Goal: Transaction & Acquisition: Purchase product/service

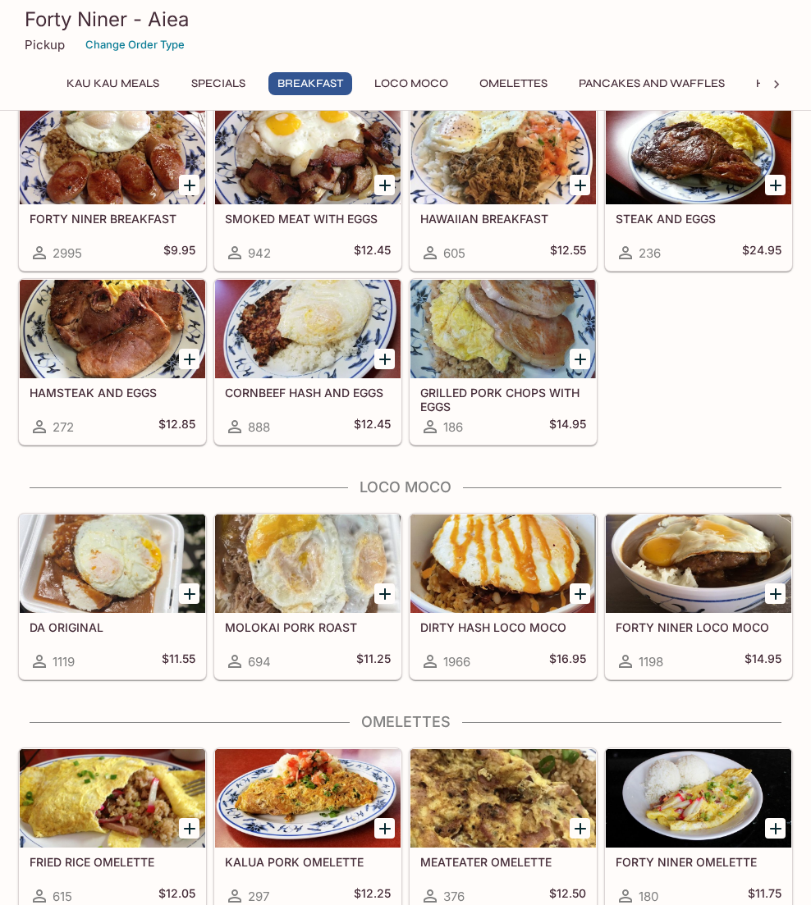
scroll to position [903, 0]
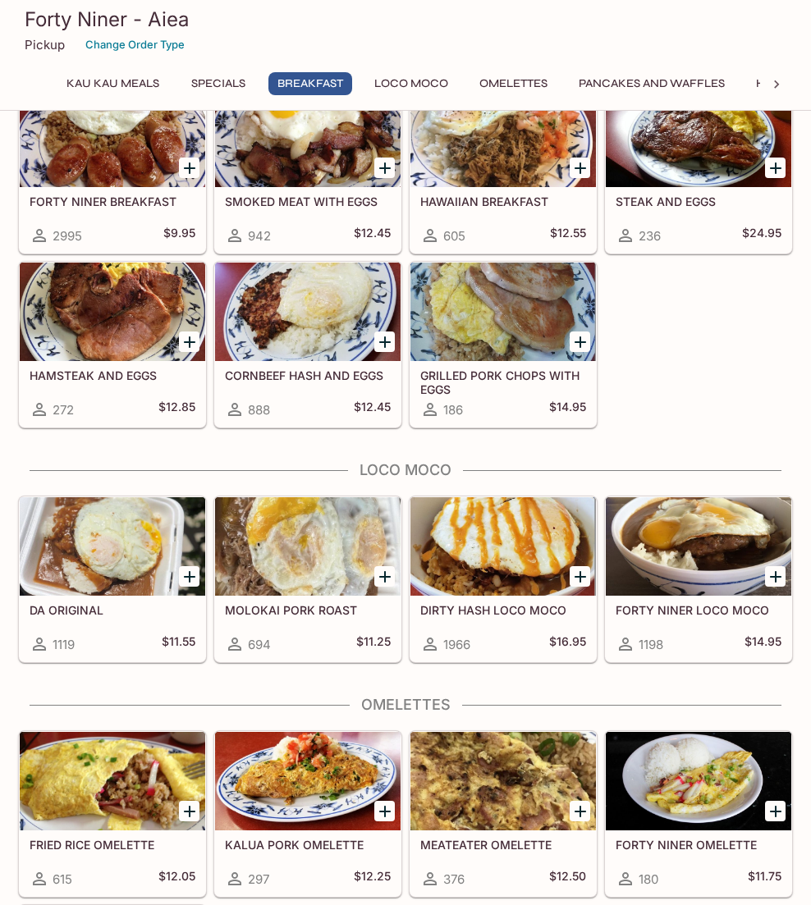
click at [504, 613] on h5 "DIRTY HASH LOCO MOCO" at bounding box center [503, 610] width 166 height 14
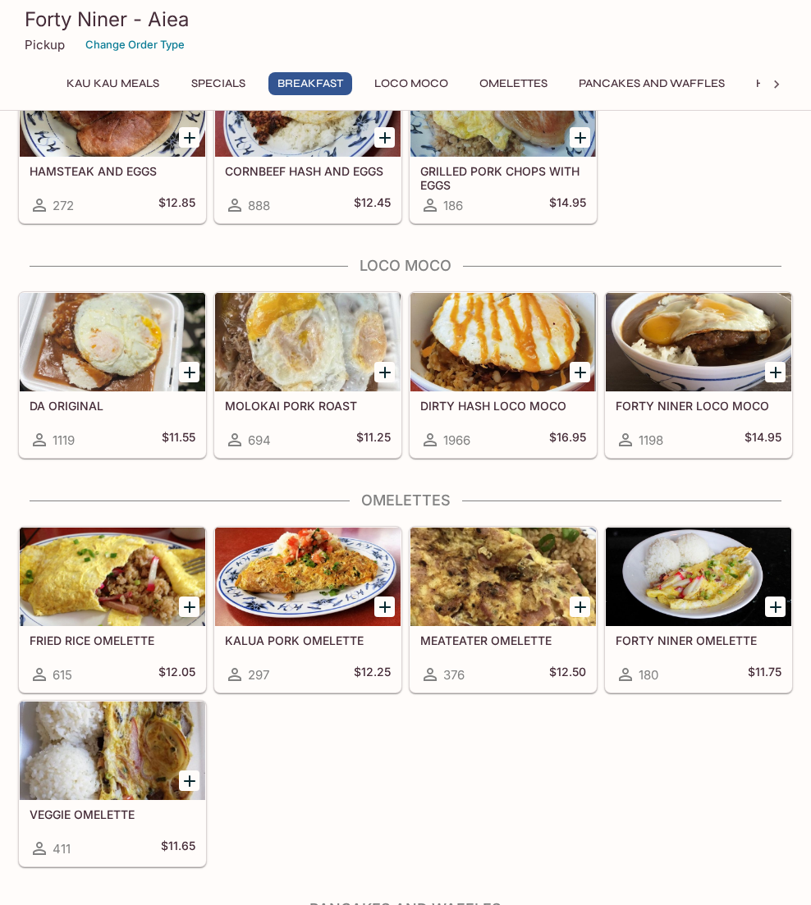
scroll to position [1067, 0]
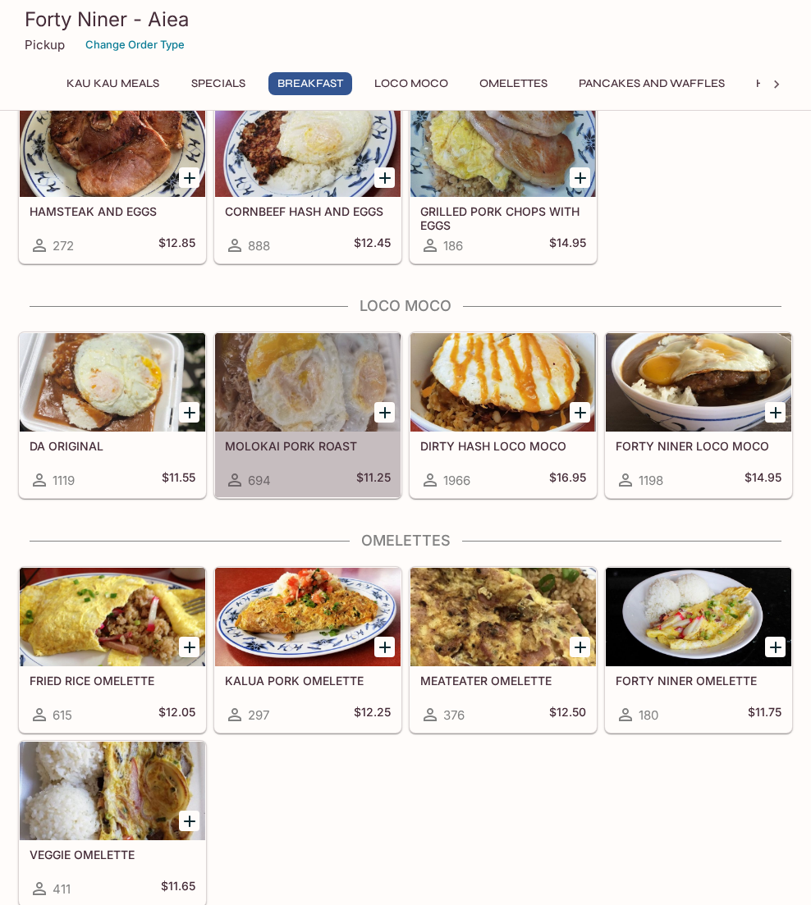
click at [304, 442] on h5 "MOLOKAI PORK ROAST" at bounding box center [308, 446] width 166 height 14
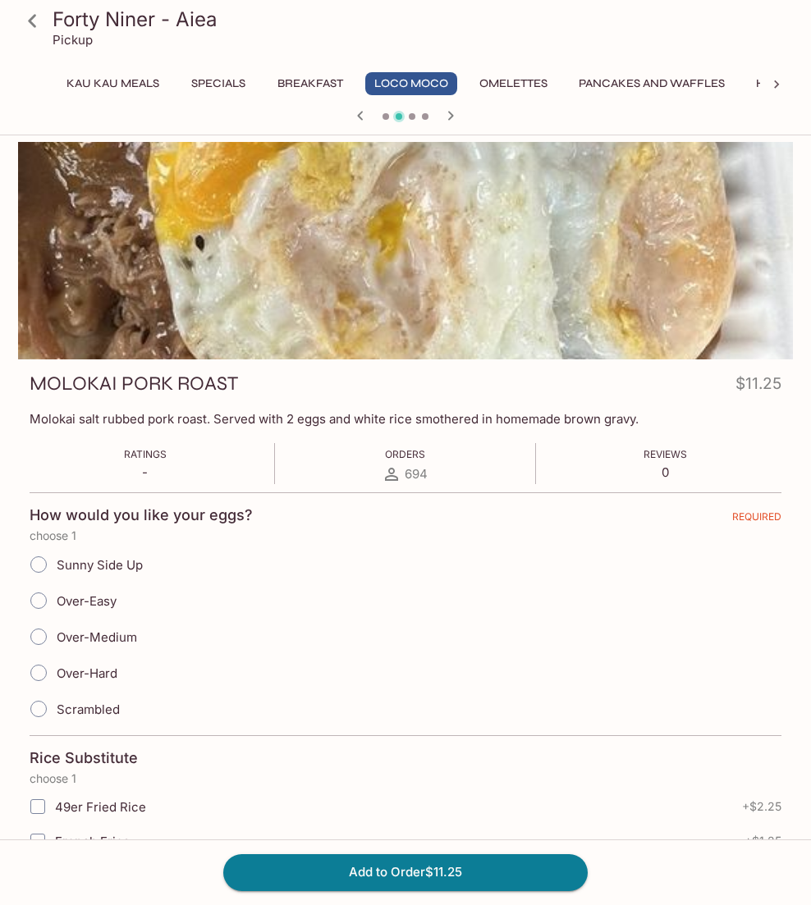
scroll to position [285, 0]
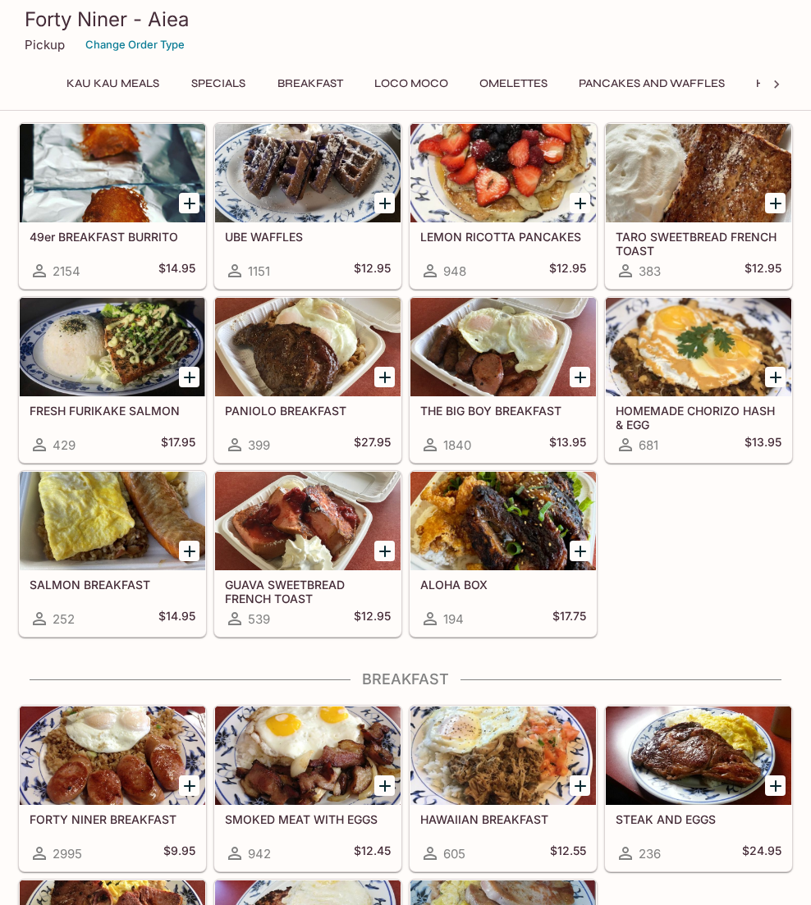
click at [465, 587] on h5 "ALOHA BOX" at bounding box center [503, 585] width 166 height 14
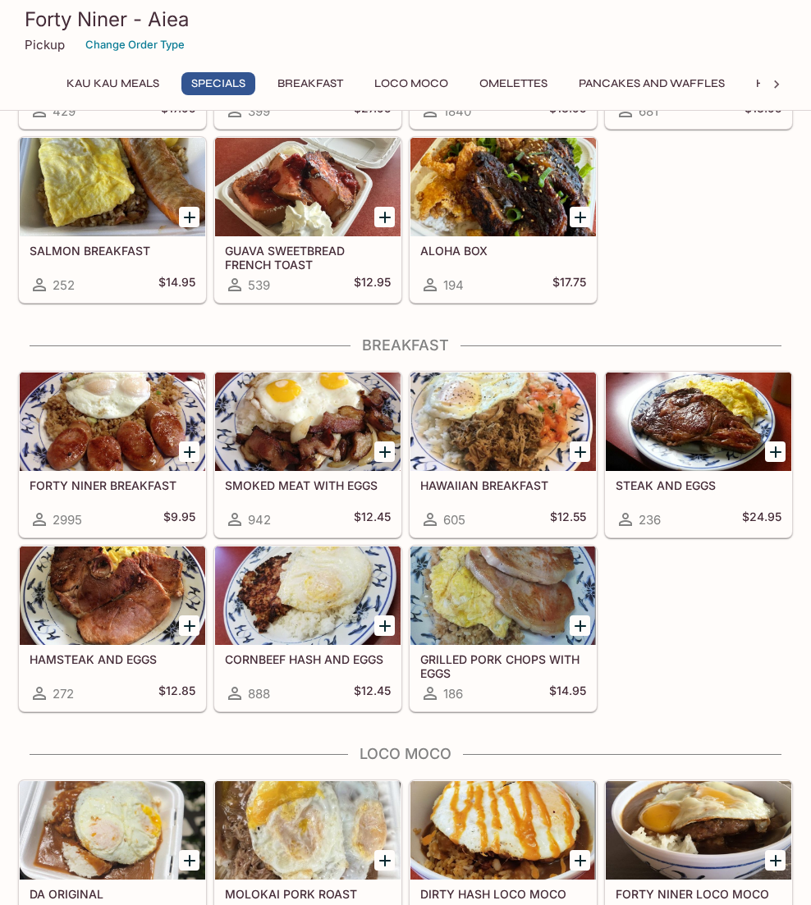
scroll to position [777, 0]
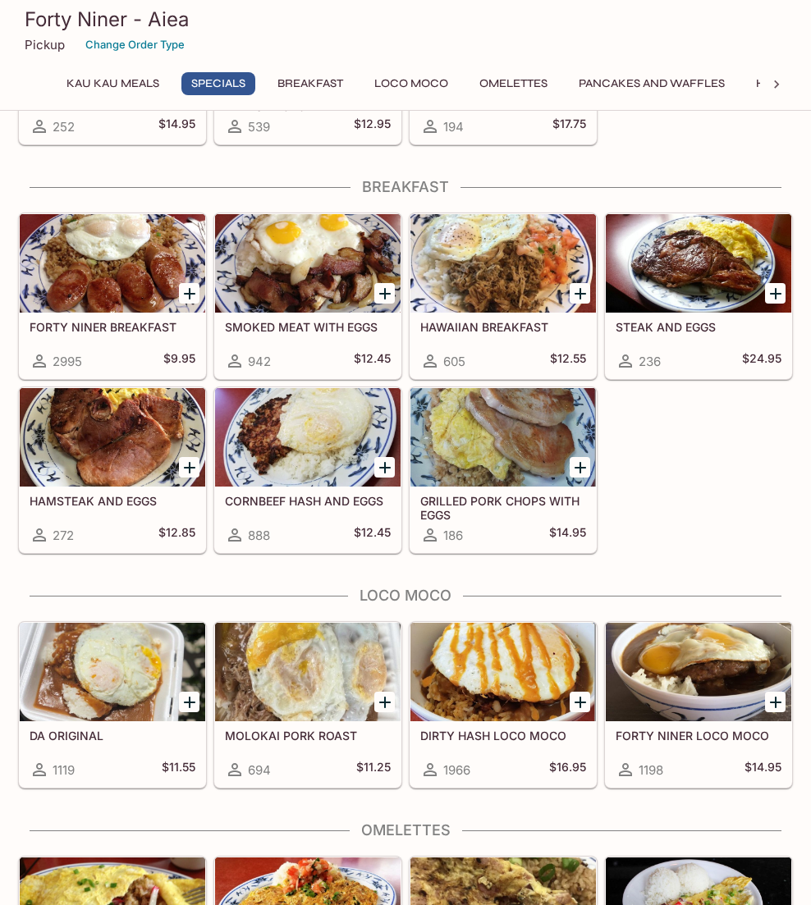
click at [327, 80] on button "Breakfast" at bounding box center [310, 83] width 84 height 23
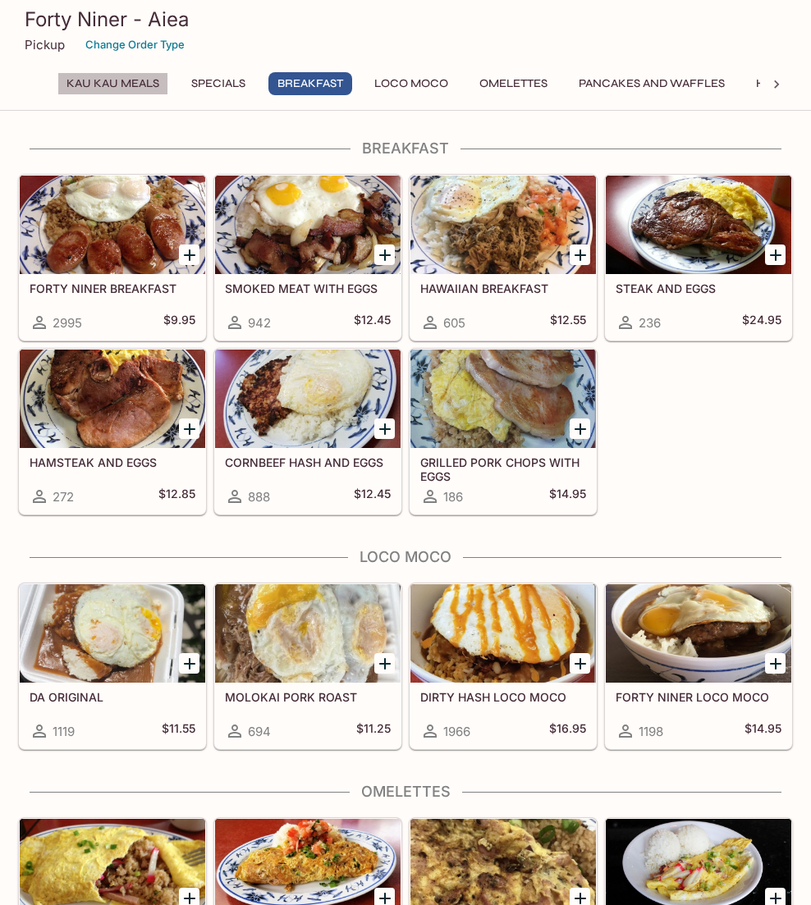
click at [108, 73] on button "Kau Kau Meals" at bounding box center [112, 83] width 111 height 23
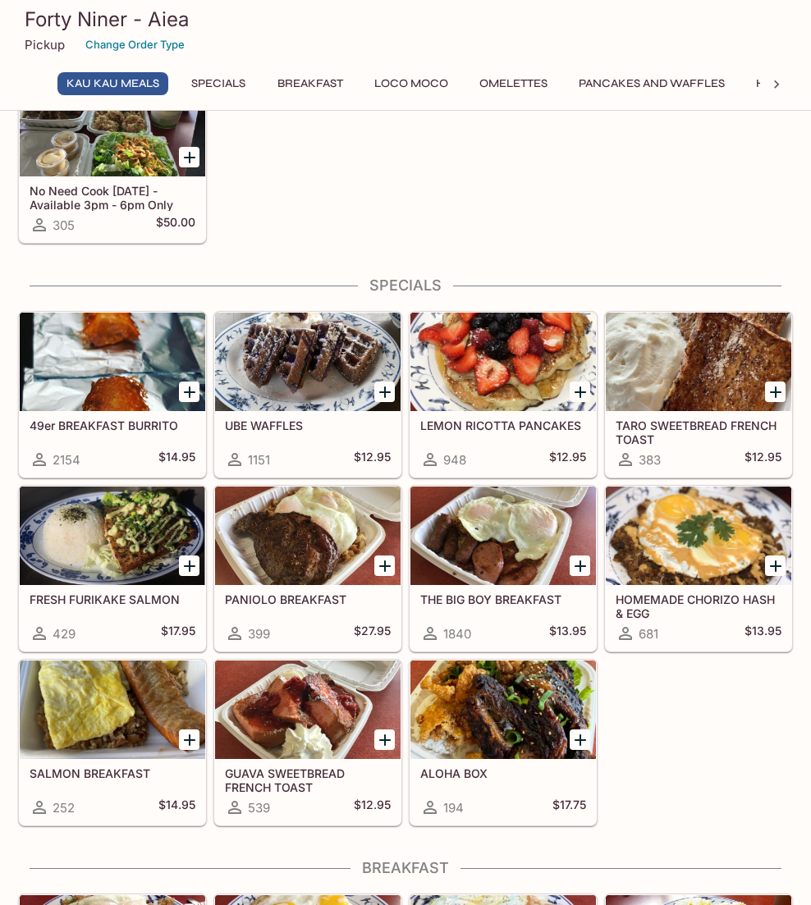
scroll to position [0, 0]
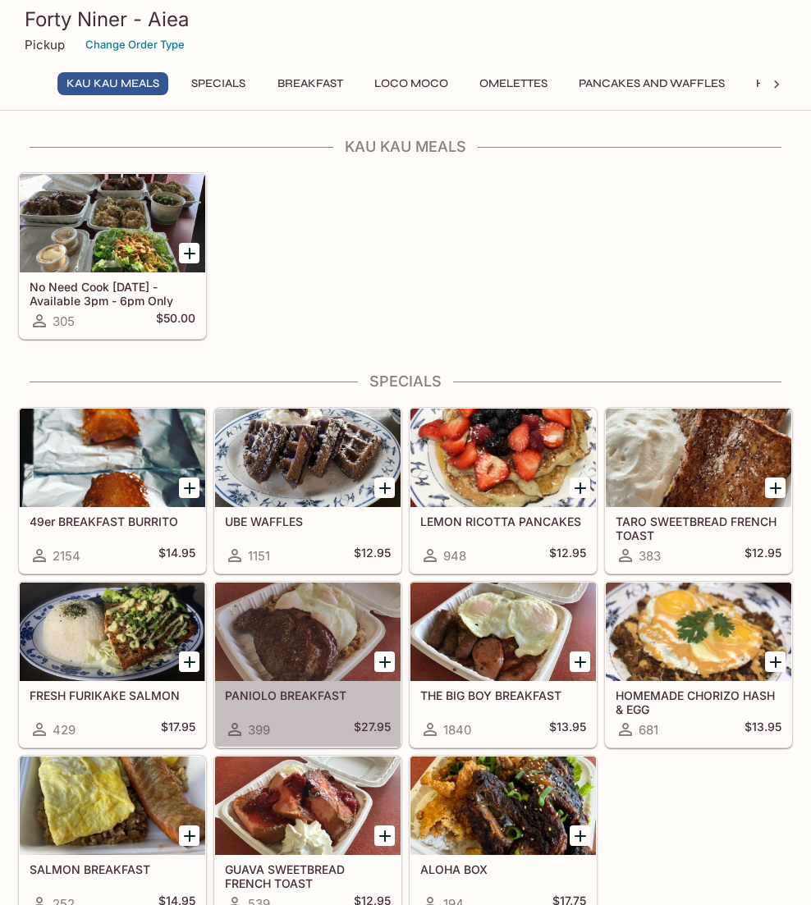
click at [341, 644] on div at bounding box center [308, 632] width 186 height 99
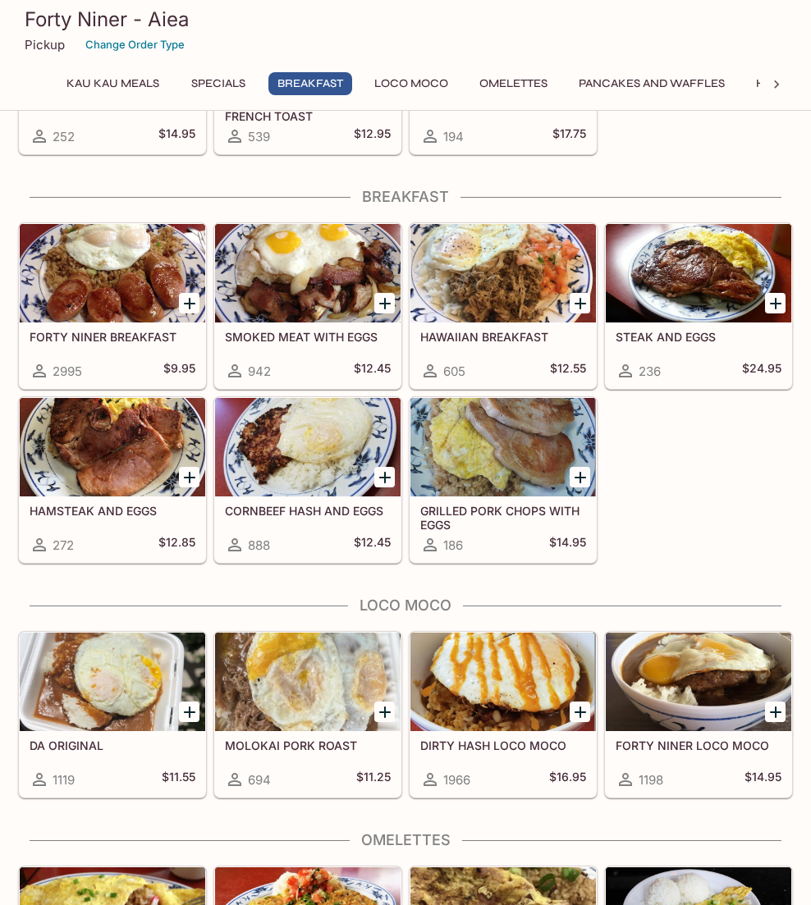
scroll to position [985, 0]
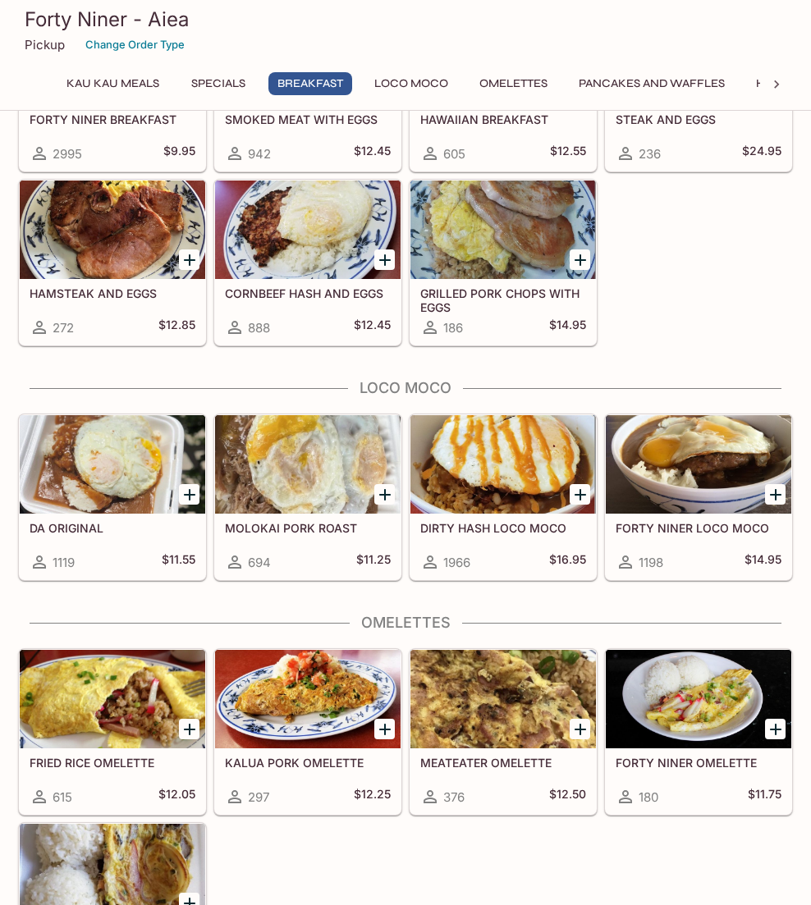
click at [97, 516] on div "DA ORIGINAL 1119 $11.55" at bounding box center [113, 547] width 186 height 66
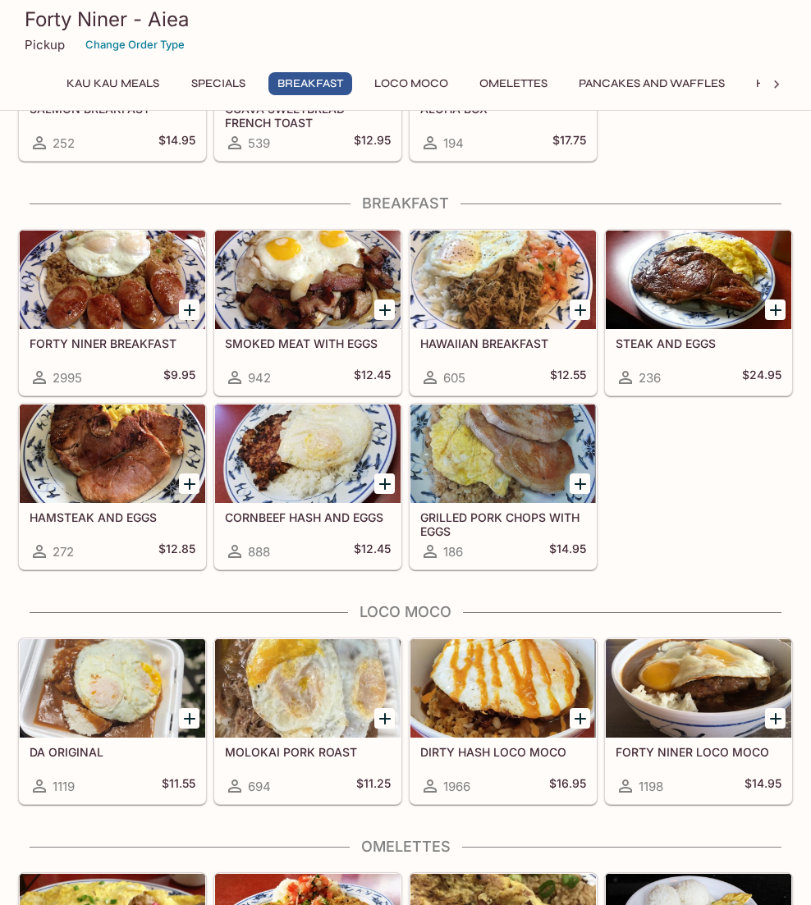
scroll to position [859, 0]
